Goal: Use online tool/utility

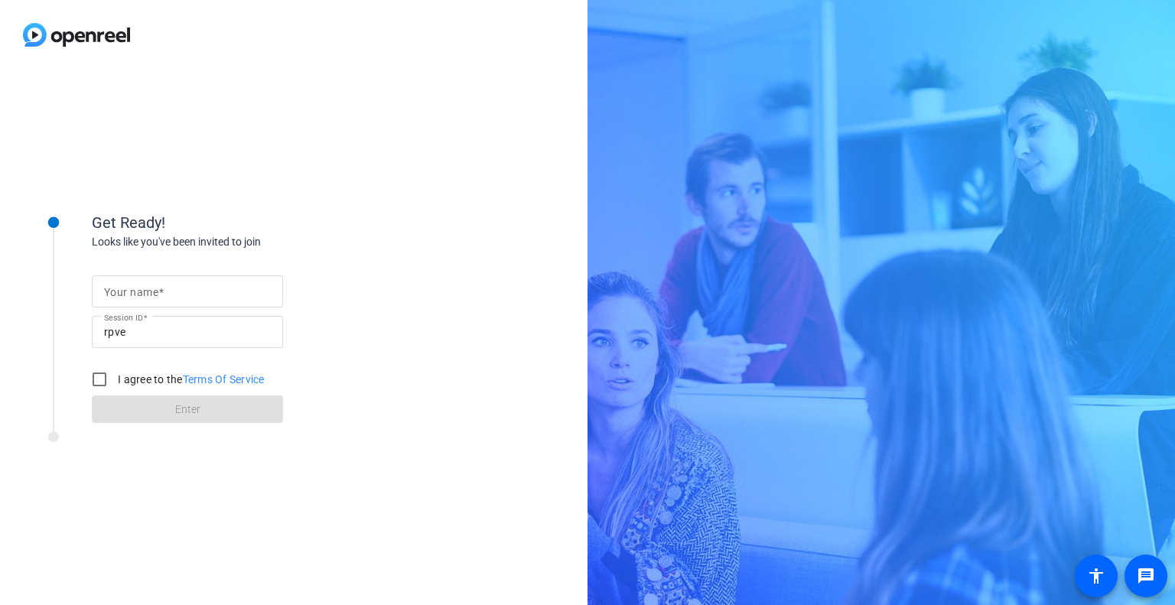
click at [182, 289] on input "Your name" at bounding box center [187, 291] width 167 height 18
type input "Mo Dau"
click at [104, 383] on input "I agree to the Terms Of Service" at bounding box center [99, 379] width 31 height 31
checkbox input "true"
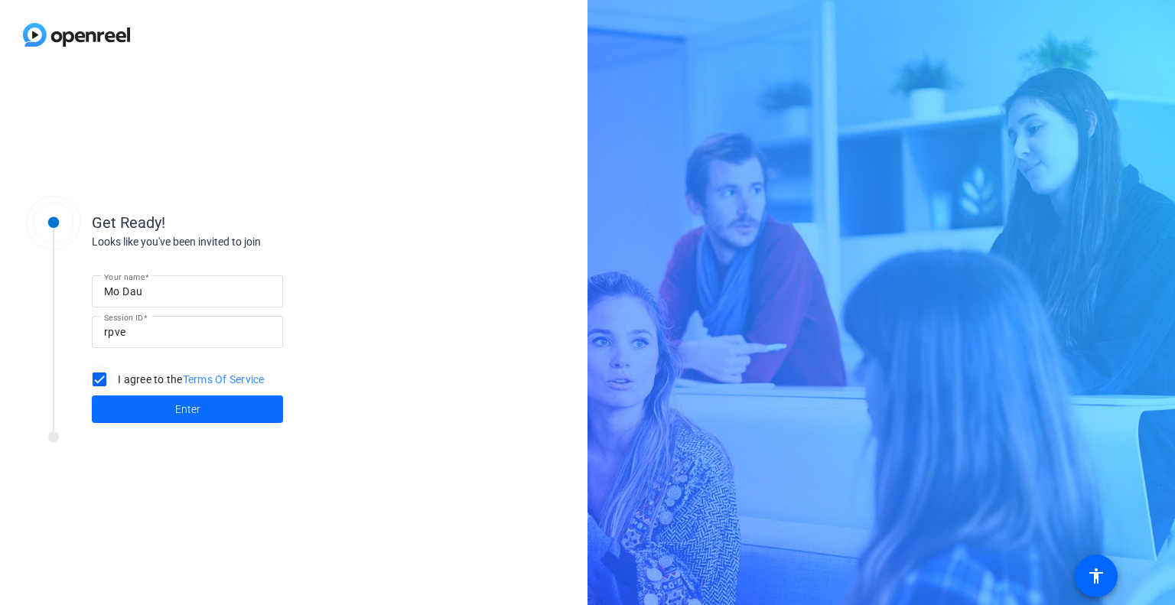
click at [166, 418] on span at bounding box center [187, 409] width 191 height 37
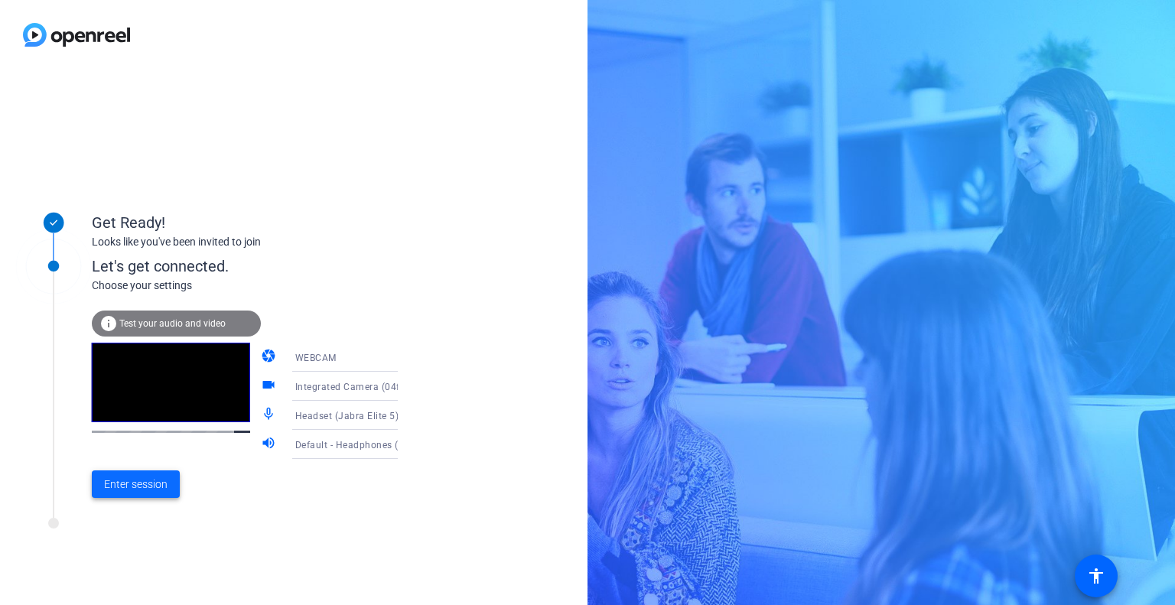
click at [132, 487] on span "Enter session" at bounding box center [135, 485] width 63 height 16
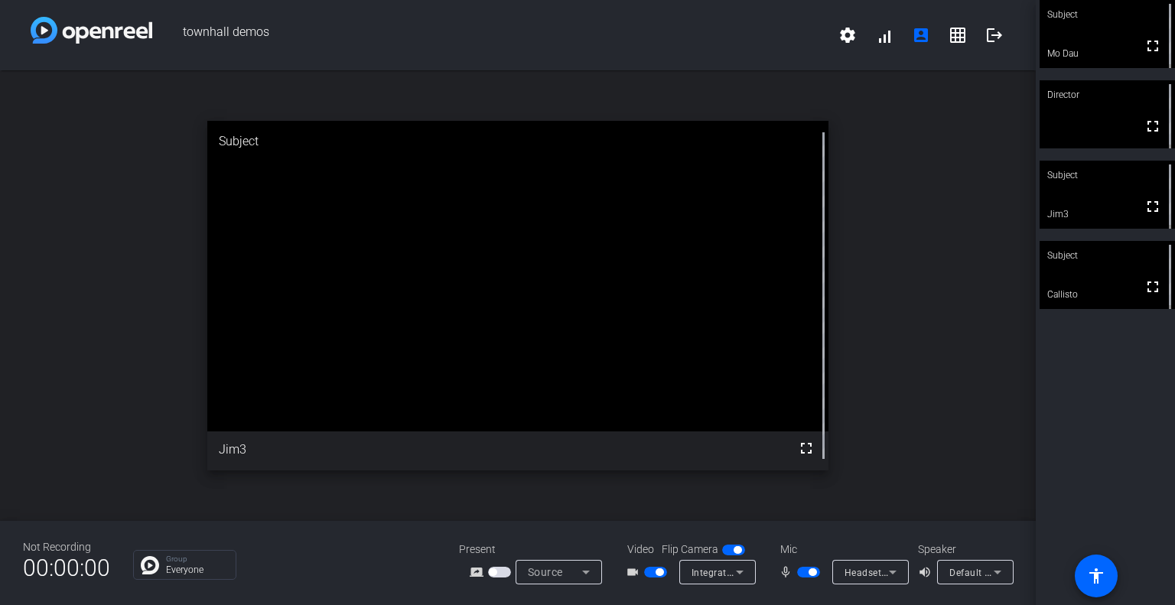
click at [52, 251] on div "open_in_new Subject fullscreen Jim3" at bounding box center [518, 295] width 1036 height 451
click at [803, 572] on span "button" at bounding box center [808, 572] width 23 height 11
click at [808, 571] on span "button" at bounding box center [808, 572] width 23 height 11
click at [135, 289] on div "open_in_new Director fullscreen" at bounding box center [518, 295] width 1036 height 451
click at [811, 572] on span "button" at bounding box center [813, 572] width 8 height 8
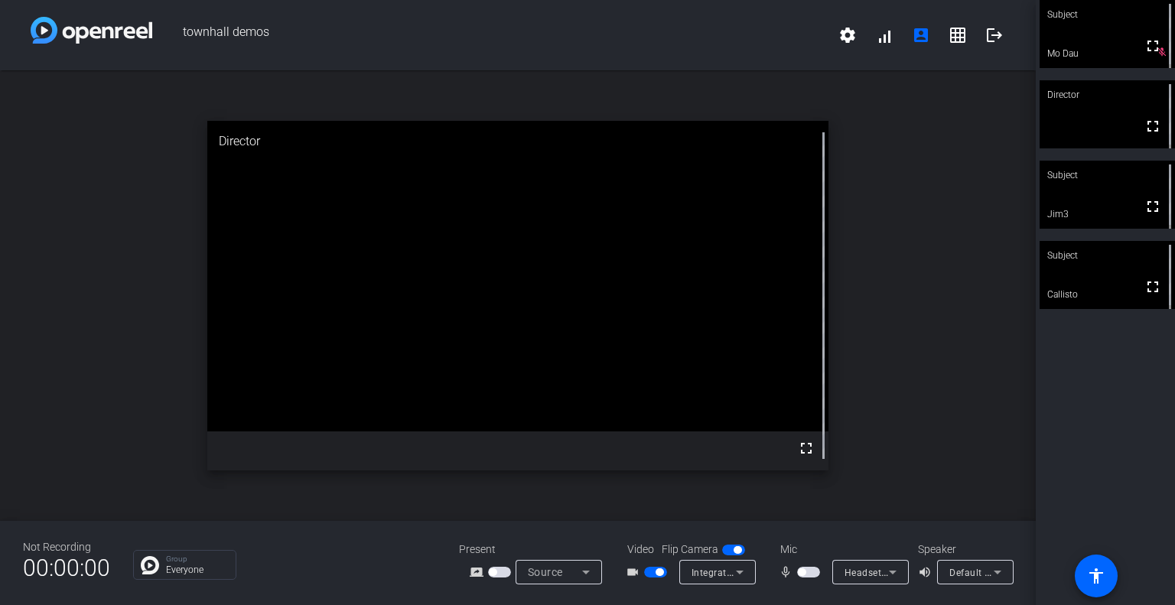
click at [811, 573] on span "button" at bounding box center [808, 572] width 23 height 11
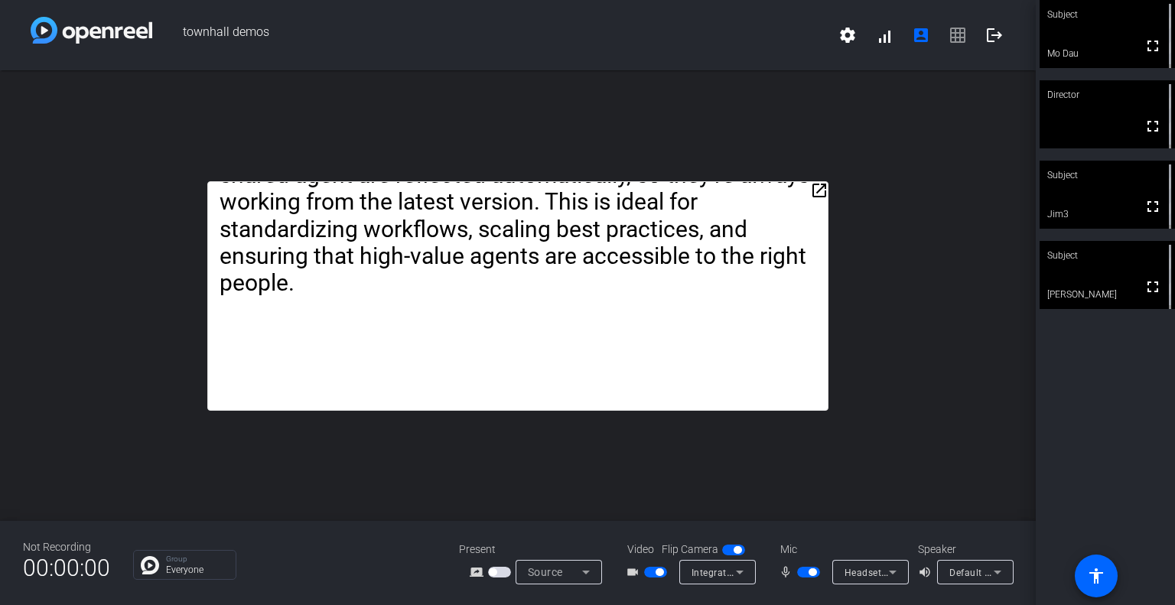
click at [933, 329] on div "open_in_new Agent Sharing makes it simple to give others direct access to the a…" at bounding box center [518, 295] width 1036 height 451
click at [1081, 383] on div "Subject fullscreen [PERSON_NAME] Director fullscreen Subject fullscreen Jim3 Su…" at bounding box center [1105, 302] width 139 height 605
click at [740, 577] on icon at bounding box center [740, 572] width 18 height 18
click at [740, 577] on div at bounding box center [587, 302] width 1175 height 605
click at [1114, 451] on div "Subject fullscreen [PERSON_NAME] Director fullscreen Subject fullscreen Jim3 Su…" at bounding box center [1105, 302] width 139 height 605
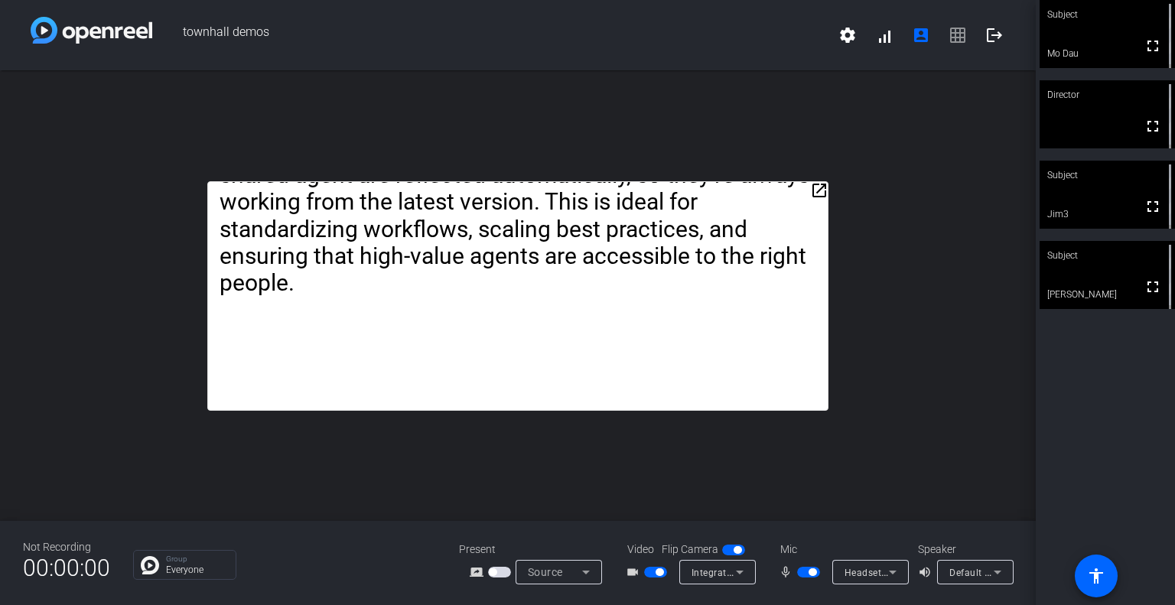
click at [1100, 446] on div "Subject fullscreen [PERSON_NAME] Director fullscreen Subject fullscreen Jim3 Su…" at bounding box center [1105, 302] width 139 height 605
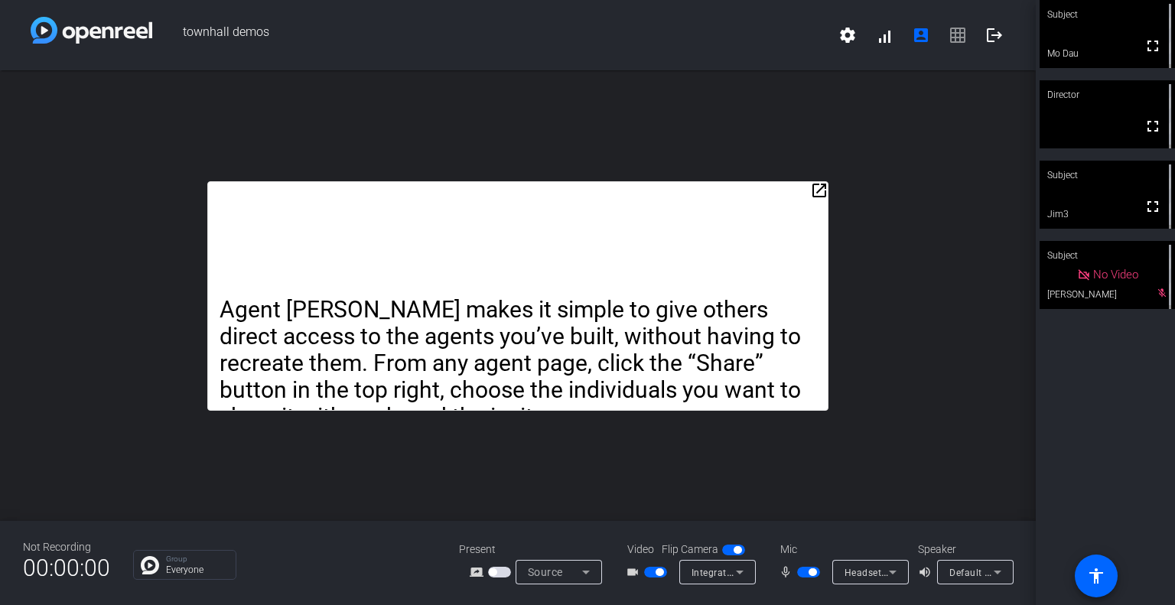
click at [1099, 425] on div "Subject fullscreen [PERSON_NAME] Director fullscreen Subject fullscreen Jim3 Su…" at bounding box center [1105, 302] width 139 height 605
click at [1016, 17] on div "townhall demos settings signal_cellular_alt account_box grid_on logout" at bounding box center [518, 35] width 1036 height 70
click at [995, 35] on mat-icon "logout" at bounding box center [994, 35] width 18 height 18
